Goal: Find specific page/section: Find specific page/section

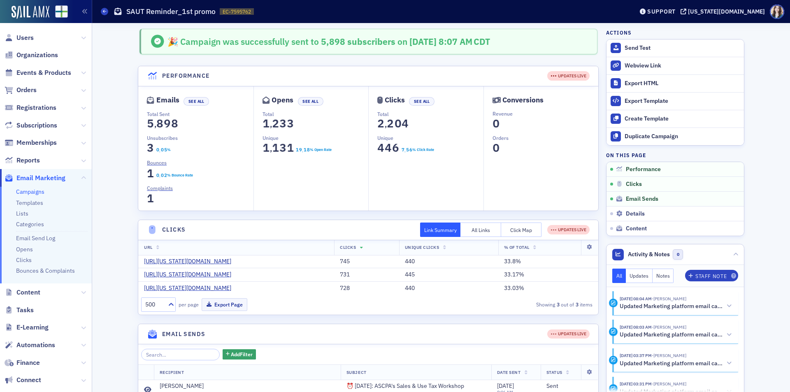
click at [37, 181] on span "Email Marketing" at bounding box center [40, 178] width 49 height 9
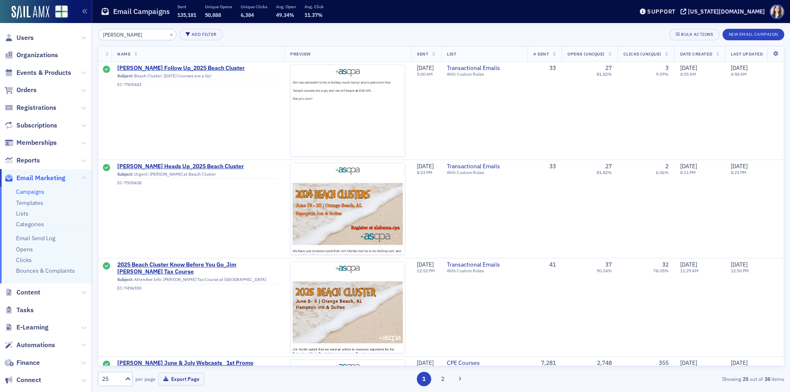
type input "Jim Martin"
click at [230, 31] on div "Jim Martin × Add Filter Bulk Actions New Email Campaign" at bounding box center [441, 35] width 686 height 12
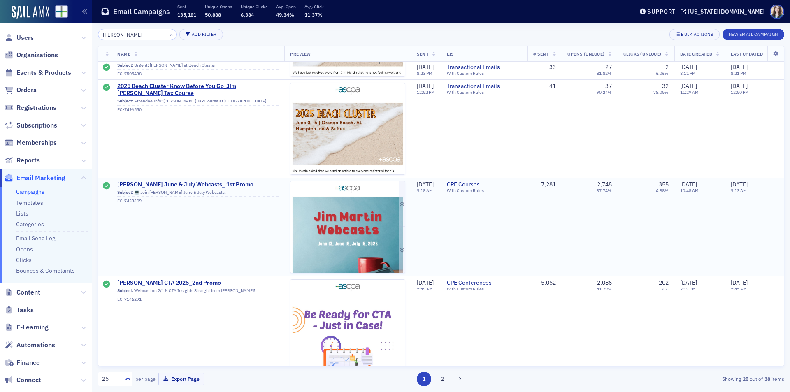
scroll to position [165, 0]
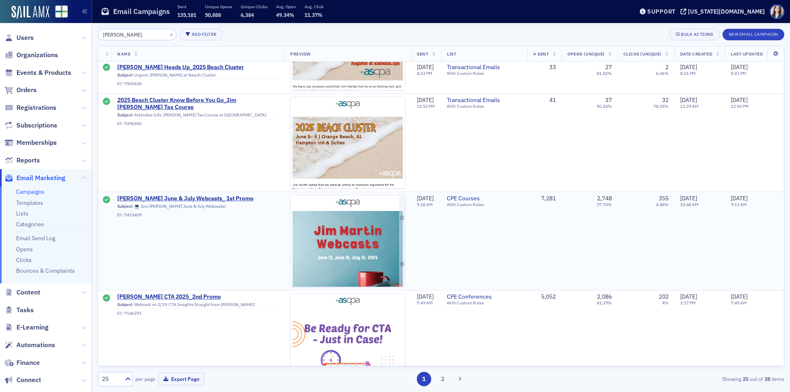
click at [348, 226] on img at bounding box center [347, 320] width 114 height 250
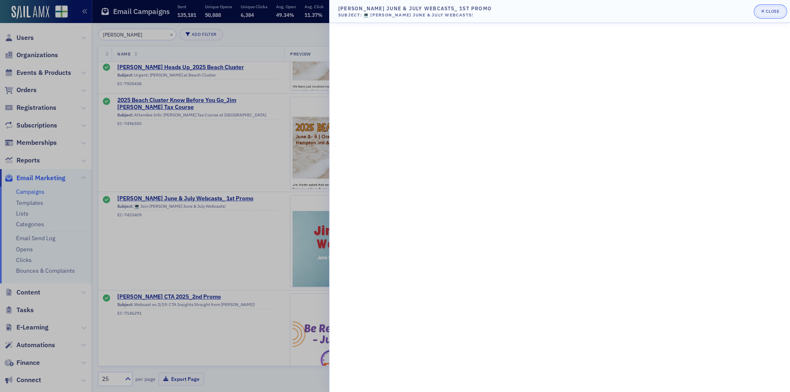
click at [774, 14] on span "Close" at bounding box center [770, 11] width 18 height 7
